Goal: Communication & Community: Answer question/provide support

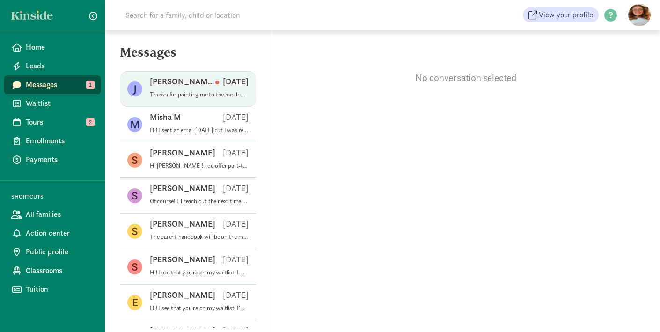
click at [173, 82] on p "[PERSON_NAME]" at bounding box center [183, 81] width 66 height 11
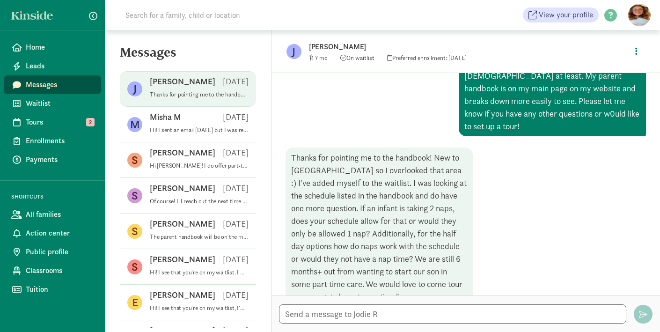
scroll to position [210, 0]
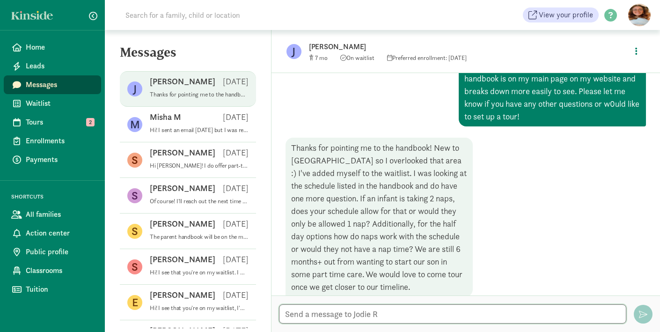
click at [395, 316] on textarea at bounding box center [452, 313] width 347 height 19
type textarea "O"
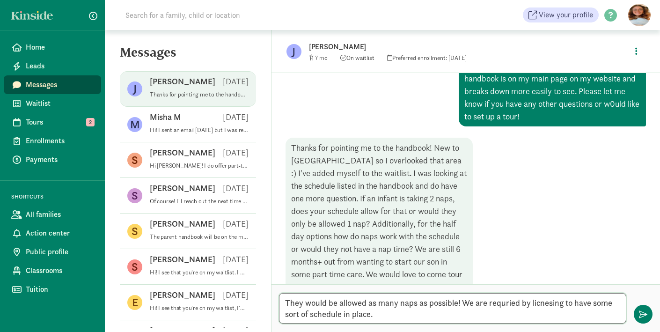
click at [521, 306] on textarea "They would be allowed as many naps as possible! We are requried by licnesing to…" at bounding box center [452, 308] width 347 height 30
click at [508, 301] on textarea "They would be allowed as many naps as possible! We are requried by licnesing to…" at bounding box center [452, 308] width 347 height 30
click at [548, 302] on textarea "They would be allowed as many naps as possible! We are required by licnesing to…" at bounding box center [452, 308] width 347 height 30
click at [457, 317] on textarea "They would be allowed as many naps as possible! We are required by licensing to…" at bounding box center [452, 308] width 347 height 30
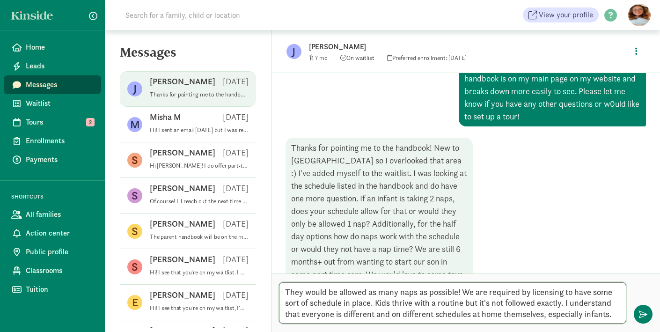
scroll to position [232, 0]
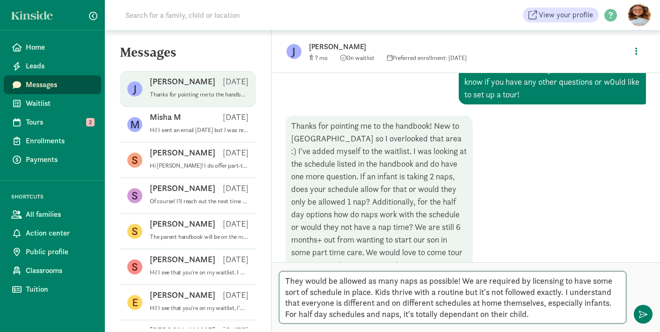
click at [451, 317] on textarea "They would be allowed as many naps as possible! We are required by licensing to…" at bounding box center [452, 297] width 347 height 52
click at [546, 319] on textarea "They would be allowed as many naps as possible! We are required by licensing to…" at bounding box center [452, 297] width 347 height 52
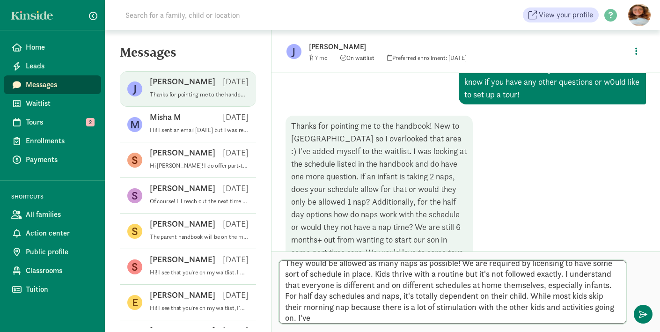
scroll to position [0, 0]
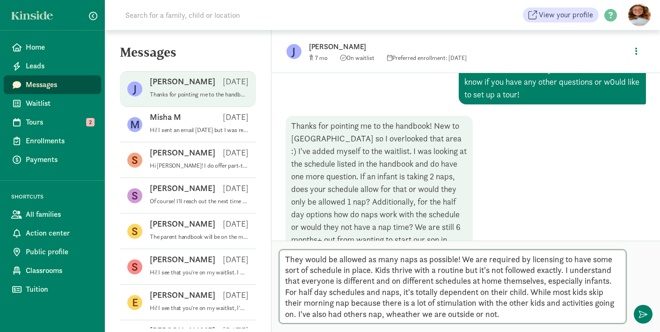
click at [408, 310] on textarea "They would be allowed as many naps as possible! We are required by licensing to…" at bounding box center [452, 287] width 347 height 74
click at [517, 315] on textarea "They would be allowed as many naps as possible! We are required by licensing to…" at bounding box center [452, 287] width 347 height 74
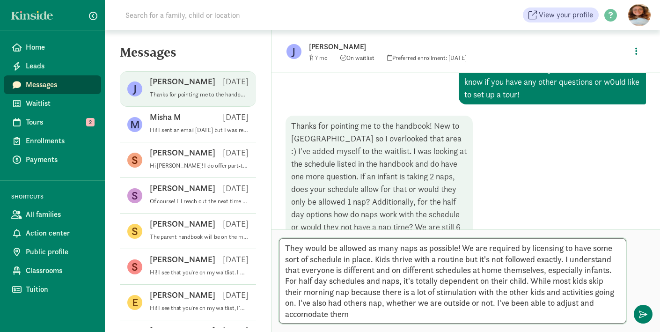
click at [306, 313] on textarea "They would be allowed as many naps as possible! We are required by licensing to…" at bounding box center [452, 280] width 347 height 85
click at [388, 319] on textarea "They would be allowed as many naps as possible! We are required by licensing to…" at bounding box center [452, 280] width 347 height 85
click at [388, 320] on textarea "They would be allowed as many naps as possible! We are required by licensing to…" at bounding box center [452, 280] width 347 height 85
click at [303, 317] on textarea "They would be allowed as many naps as possible! We are required by licensing to…" at bounding box center [452, 280] width 347 height 85
click at [406, 314] on textarea "They would be allowed as many naps as possible! We are required by licensing to…" at bounding box center [452, 280] width 347 height 85
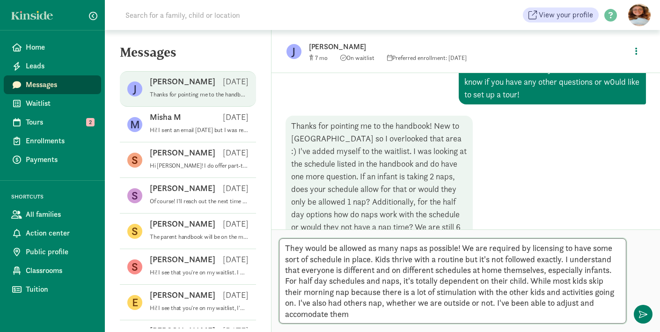
click at [329, 313] on textarea "They would be allowed as many naps as possible! We are required by licensing to…" at bounding box center [452, 280] width 347 height 85
click at [372, 312] on textarea "They would be allowed as many naps as possible! We are required by licensing to…" at bounding box center [452, 280] width 347 height 85
click at [317, 311] on textarea "They would be allowed as many naps as possible! We are required by licensing to…" at bounding box center [452, 280] width 347 height 85
click at [383, 315] on textarea "They would be allowed as many naps as possible! We are required by licensing to…" at bounding box center [452, 280] width 347 height 85
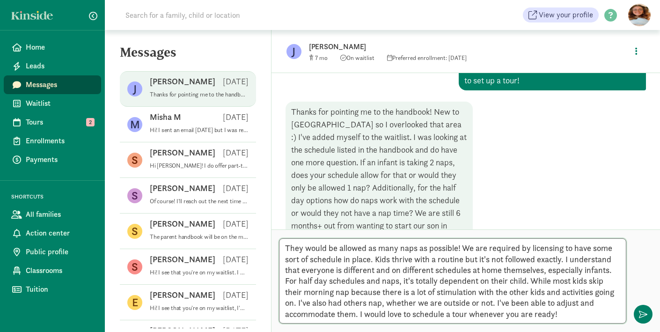
scroll to position [276, 0]
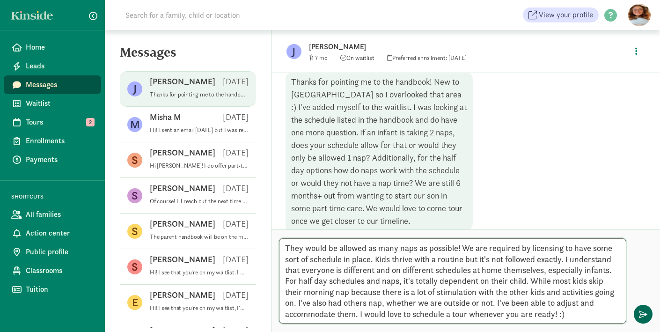
type textarea "They would be allowed as many naps as possible! We are required by licensing to…"
click at [646, 315] on span "button" at bounding box center [643, 314] width 8 height 8
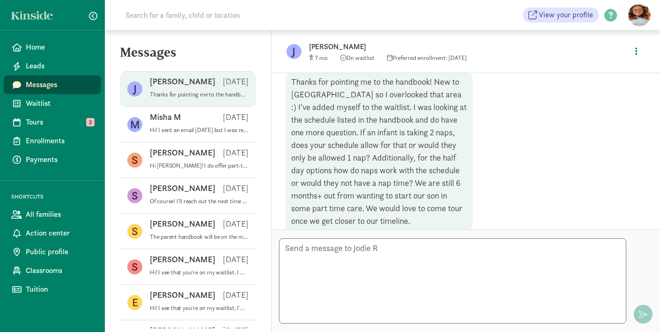
scroll to position [405, 0]
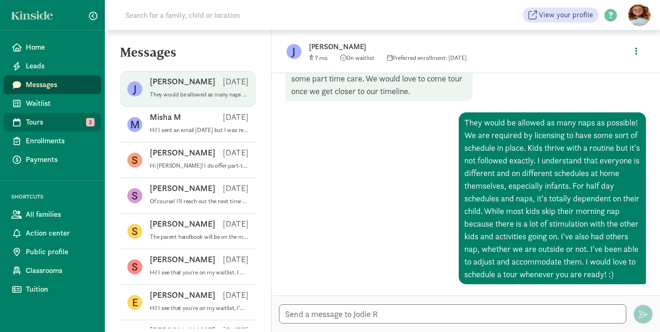
click at [60, 123] on span "Tours" at bounding box center [60, 122] width 68 height 11
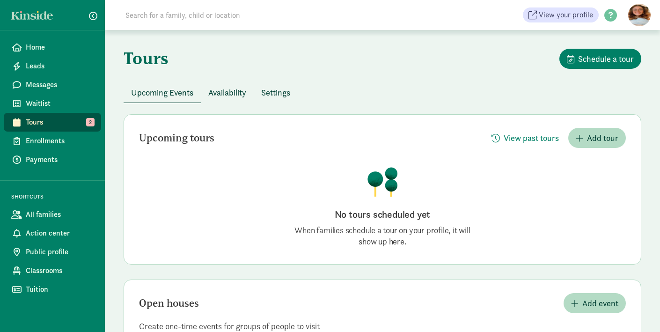
click at [422, 150] on div "Upcoming tours View past tours Add tour No tours scheduled yet When families sc…" at bounding box center [383, 189] width 518 height 150
click at [231, 95] on span "Availability" at bounding box center [227, 92] width 38 height 13
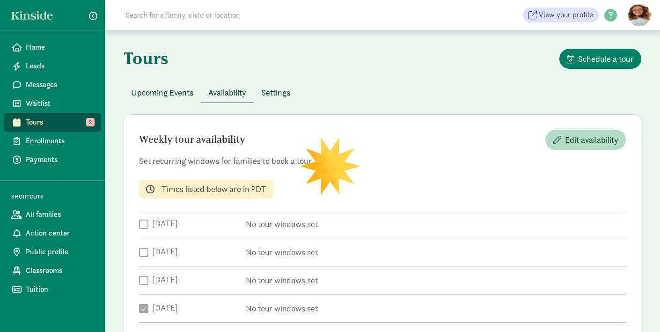
checkbox input "true"
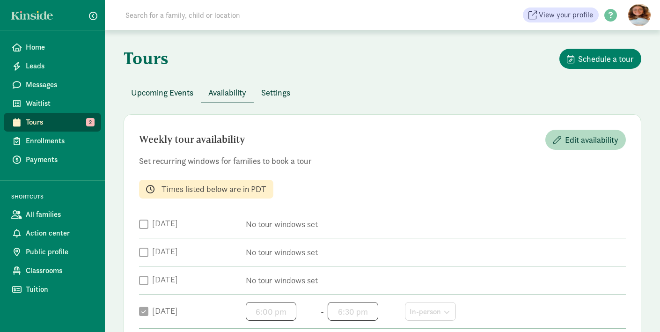
click at [275, 102] on button "Settings" at bounding box center [276, 92] width 44 height 20
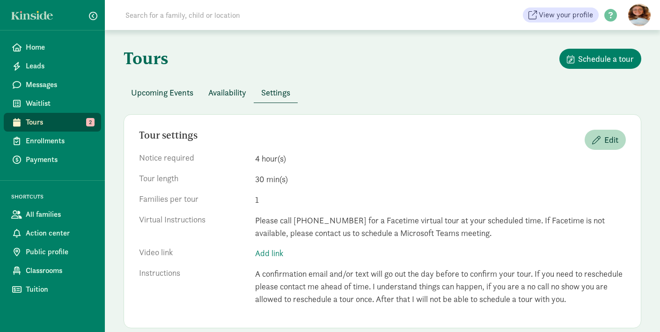
click at [61, 125] on span "Tours" at bounding box center [60, 122] width 68 height 11
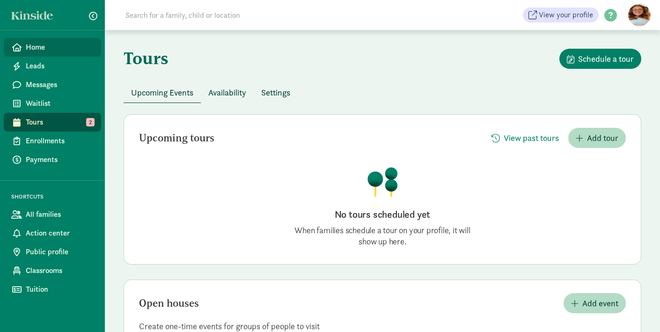
click at [69, 49] on span "Home" at bounding box center [60, 47] width 68 height 11
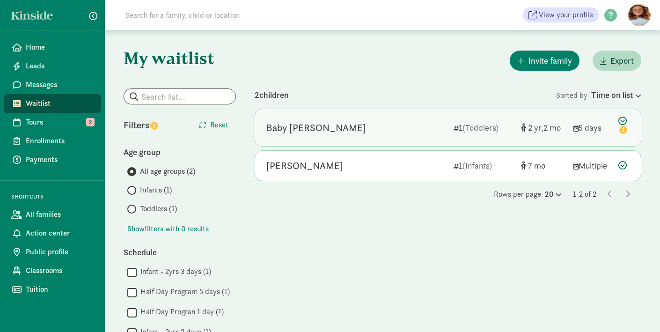
click at [410, 125] on div "Baby Gordon" at bounding box center [356, 127] width 180 height 15
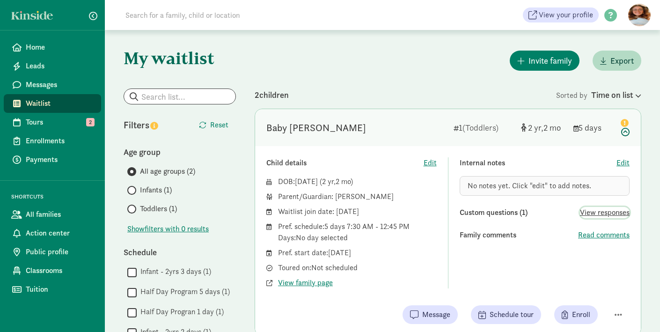
click at [605, 217] on span "View responses" at bounding box center [605, 212] width 50 height 11
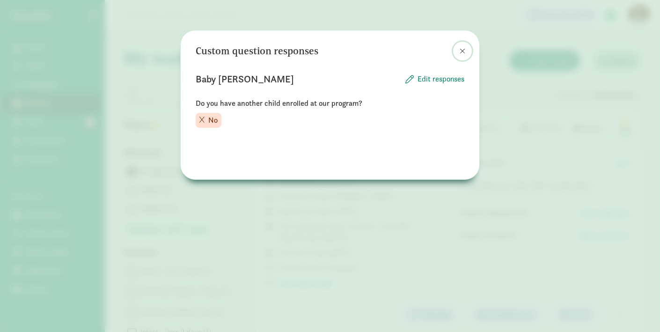
click at [463, 49] on span at bounding box center [463, 50] width 6 height 7
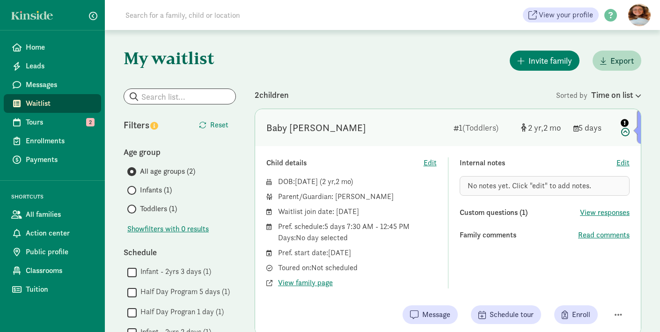
click at [625, 123] on icon "info" at bounding box center [625, 123] width 8 height 8
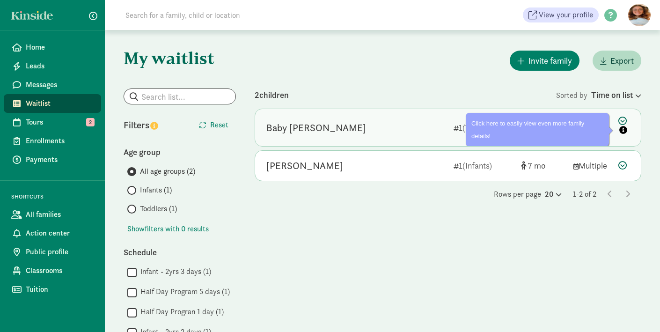
click at [624, 132] on icon "info" at bounding box center [623, 130] width 8 height 8
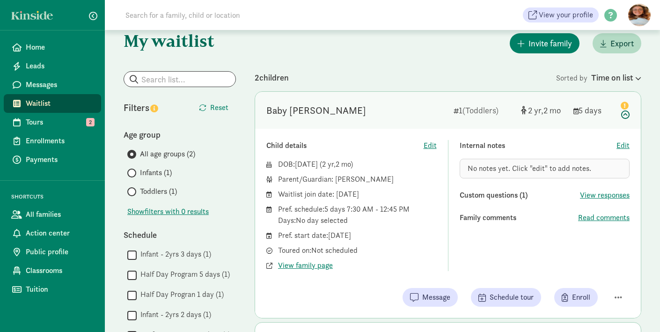
scroll to position [18, 0]
click at [621, 76] on div "Time on list" at bounding box center [616, 77] width 50 height 13
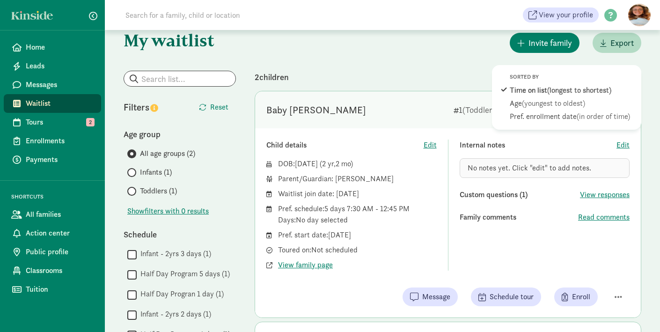
click at [403, 39] on div "Invite family Export" at bounding box center [448, 43] width 387 height 24
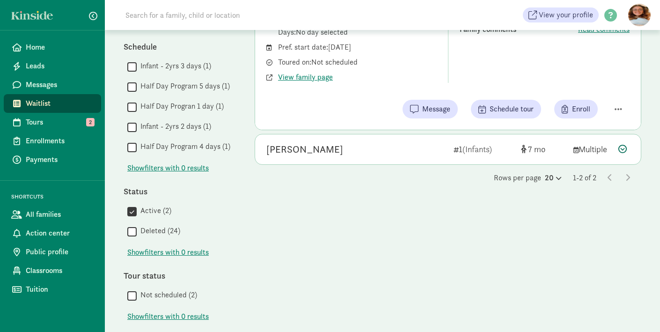
scroll to position [221, 0]
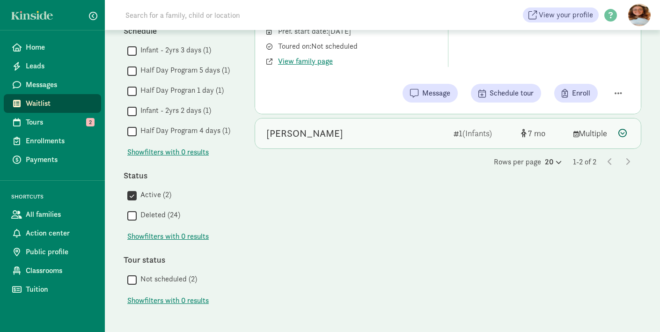
click at [326, 135] on div "Jackson Ray" at bounding box center [356, 133] width 180 height 15
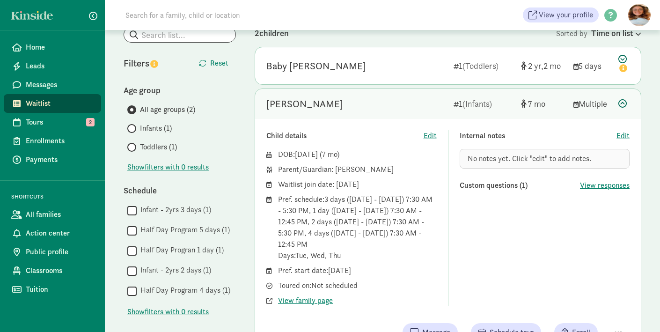
scroll to position [63, 0]
click at [302, 300] on span "View family page" at bounding box center [305, 299] width 55 height 11
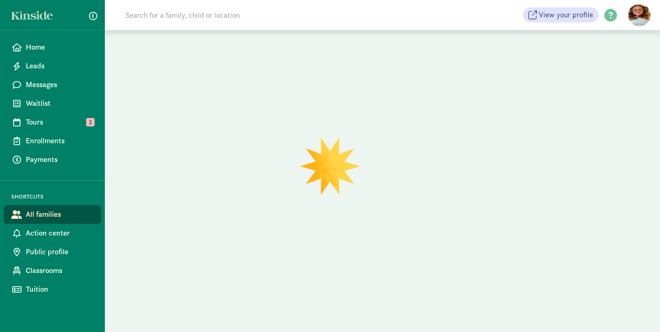
click at [302, 299] on div at bounding box center [382, 181] width 555 height 302
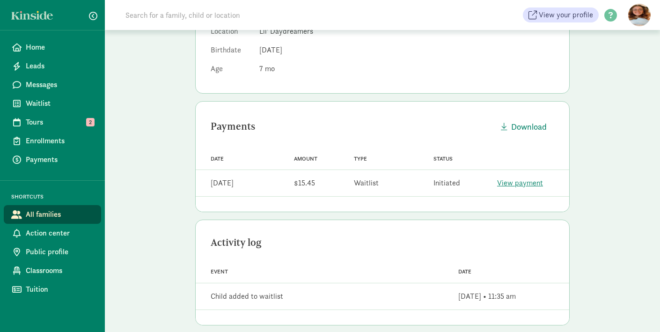
scroll to position [192, 0]
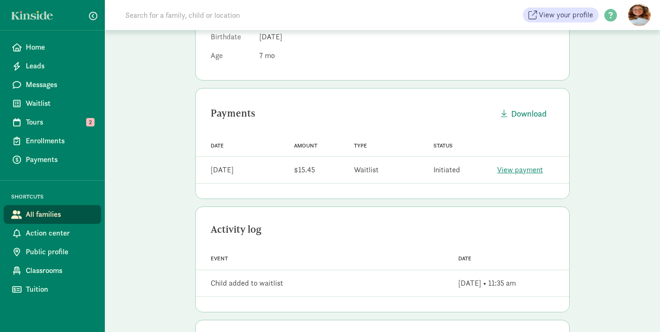
click at [504, 170] on link "View payment" at bounding box center [520, 170] width 46 height 10
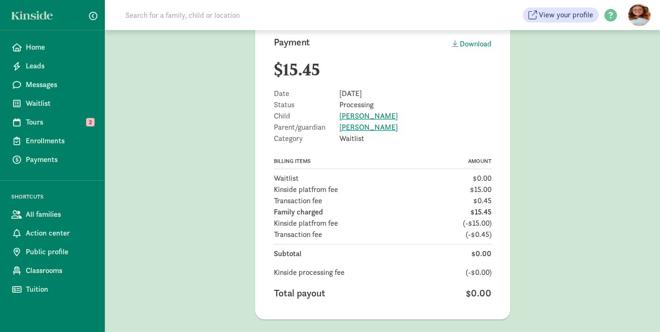
scroll to position [98, 0]
